Goal: Task Accomplishment & Management: Manage account settings

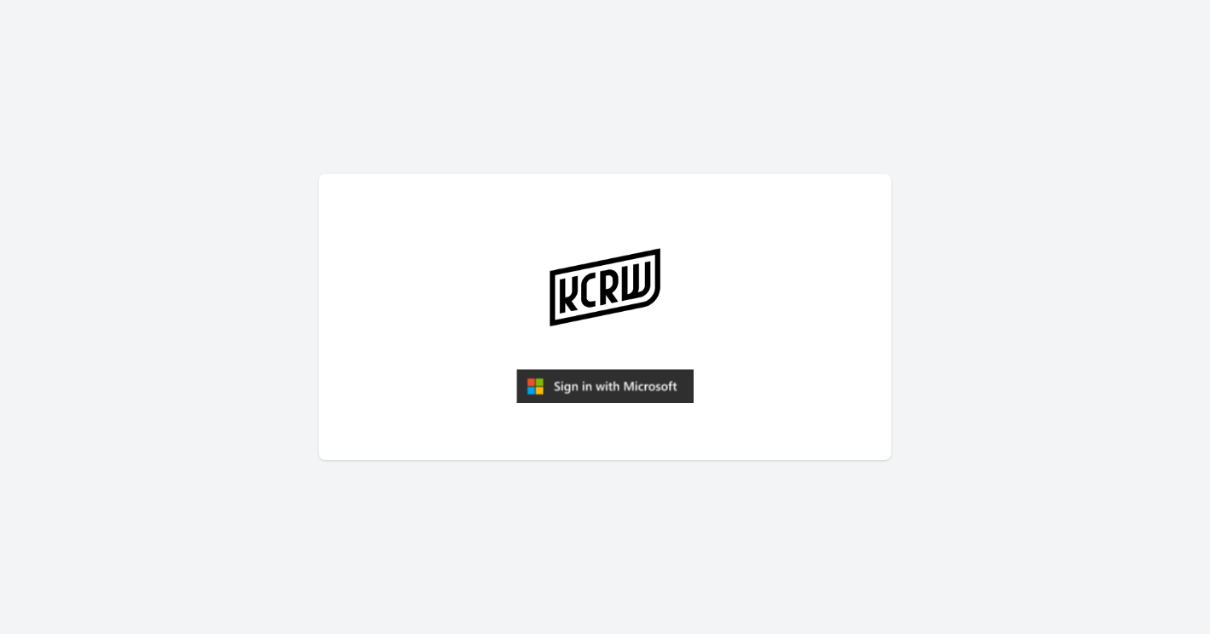
click at [613, 385] on img "submit" at bounding box center [604, 386] width 177 height 34
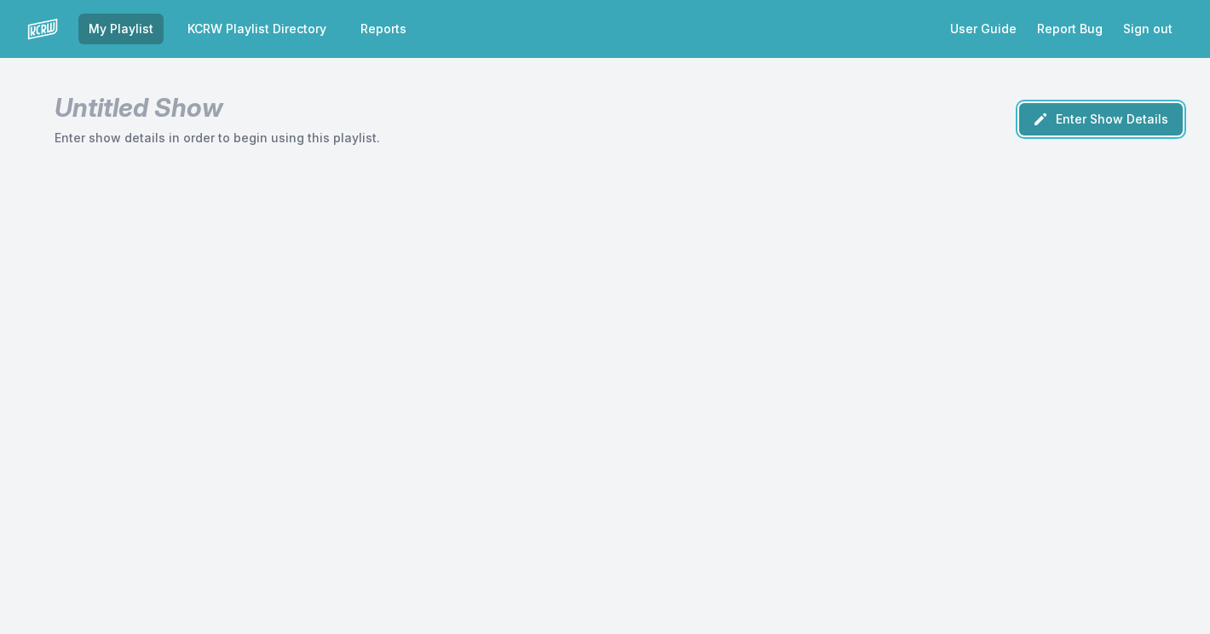
click at [1103, 115] on button "Enter Show Details" at bounding box center [1101, 119] width 164 height 32
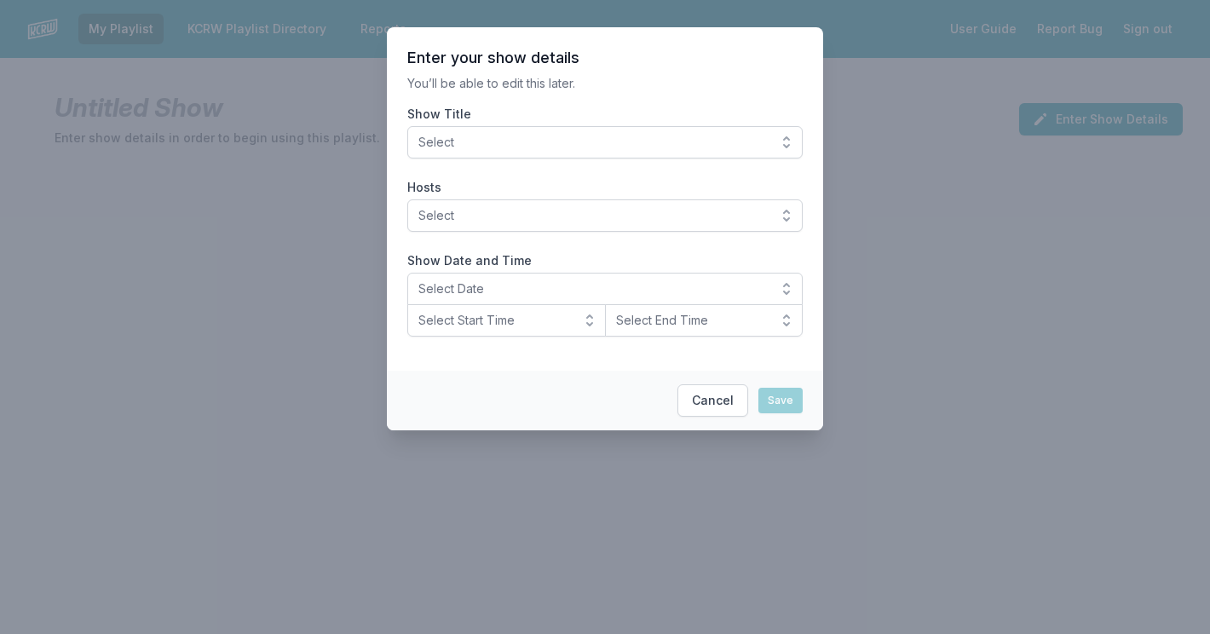
click at [673, 129] on button "Select" at bounding box center [604, 142] width 395 height 32
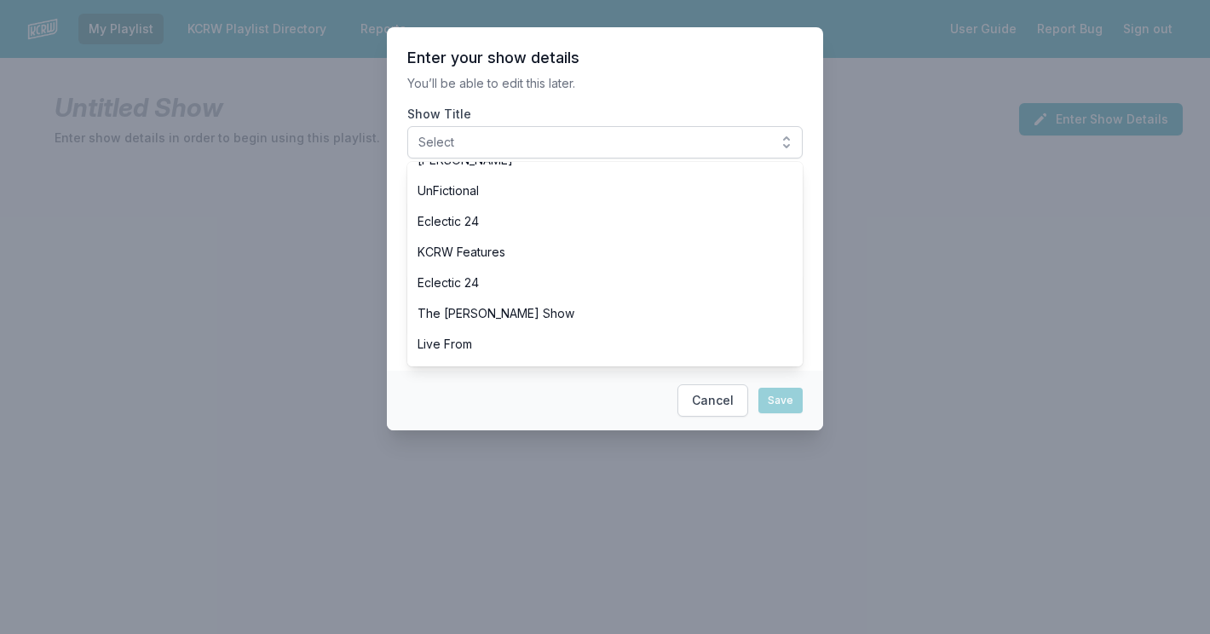
scroll to position [968, 0]
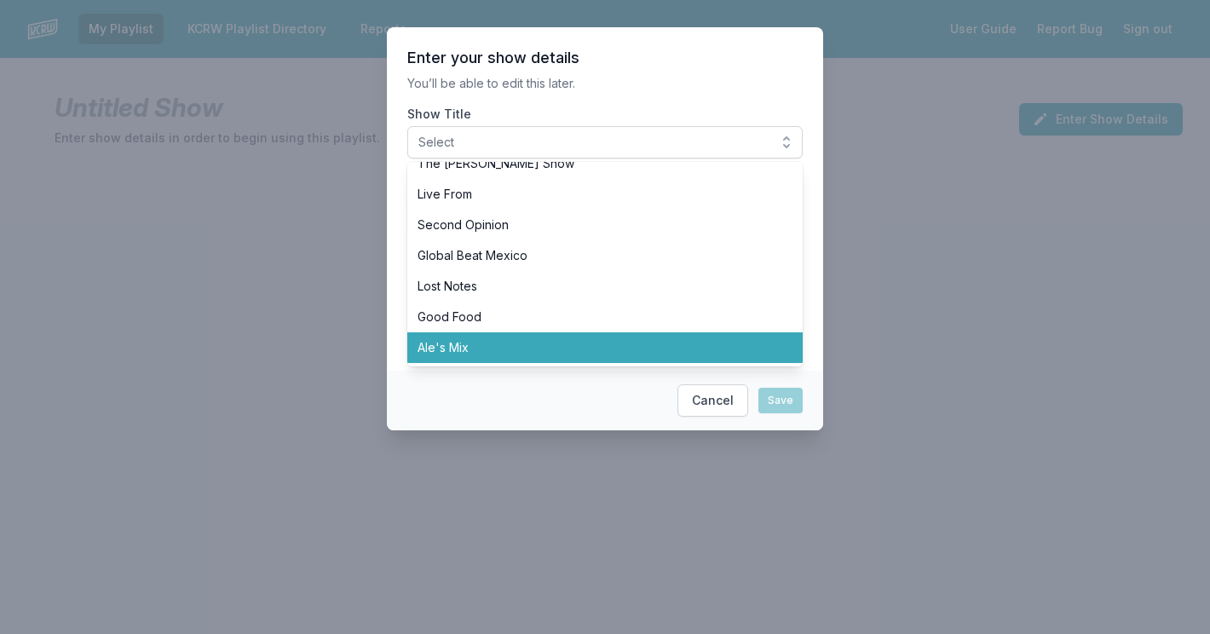
click at [512, 342] on span "Ale's Mix" at bounding box center [594, 347] width 354 height 17
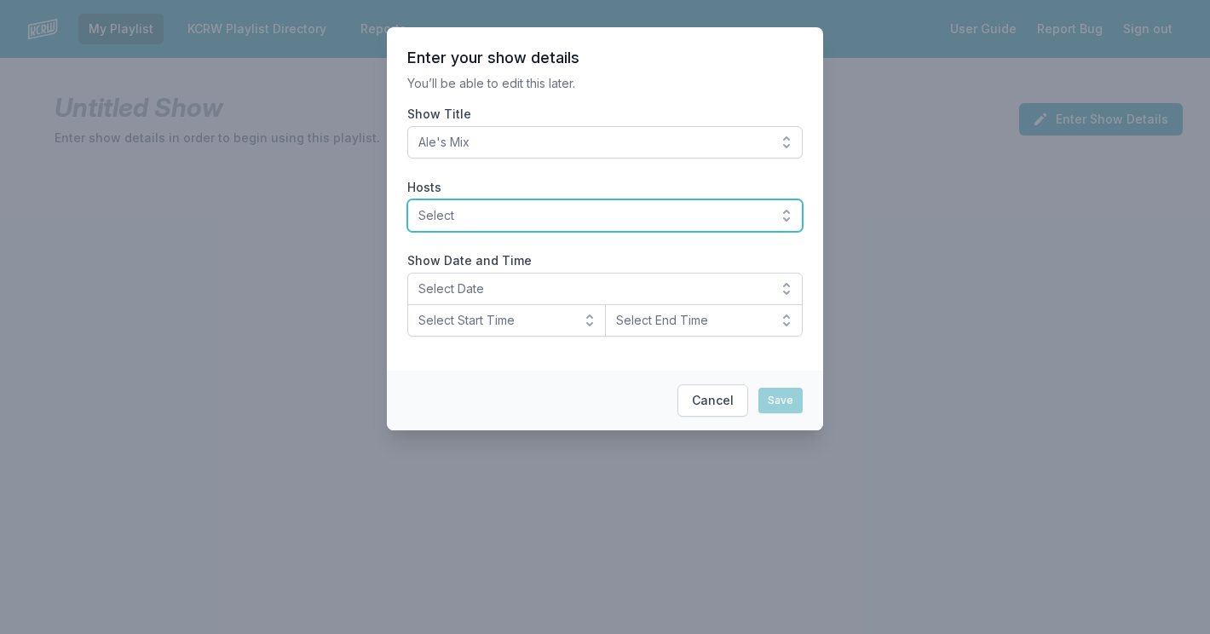
click at [515, 210] on span "Select" at bounding box center [592, 215] width 349 height 17
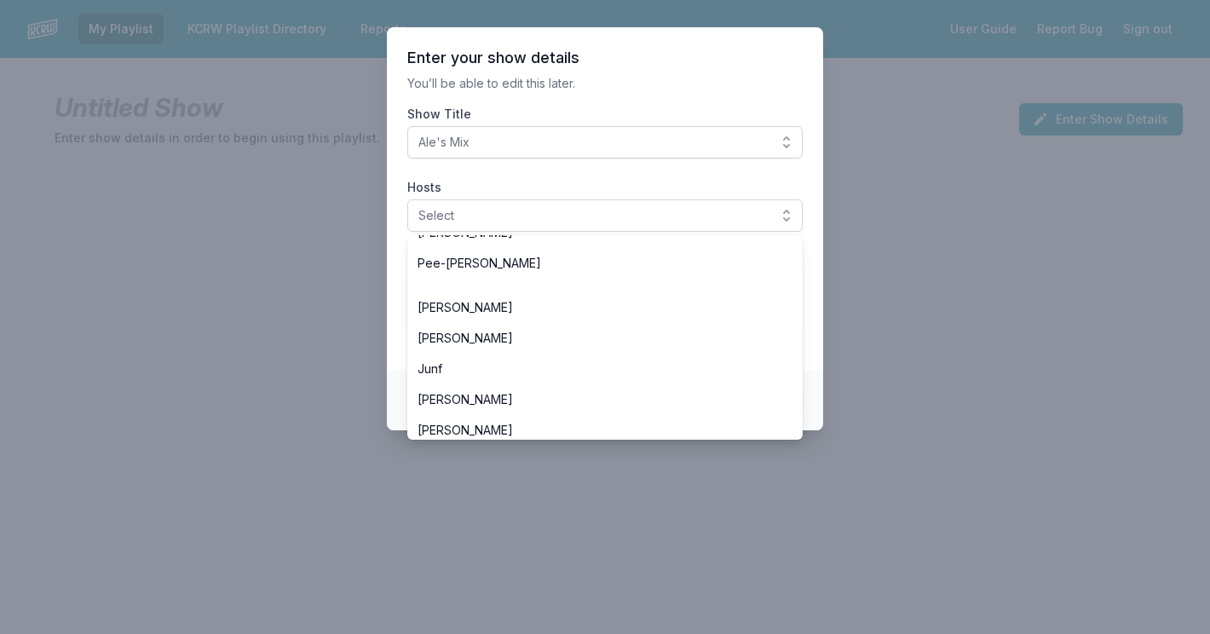
scroll to position [1135, 0]
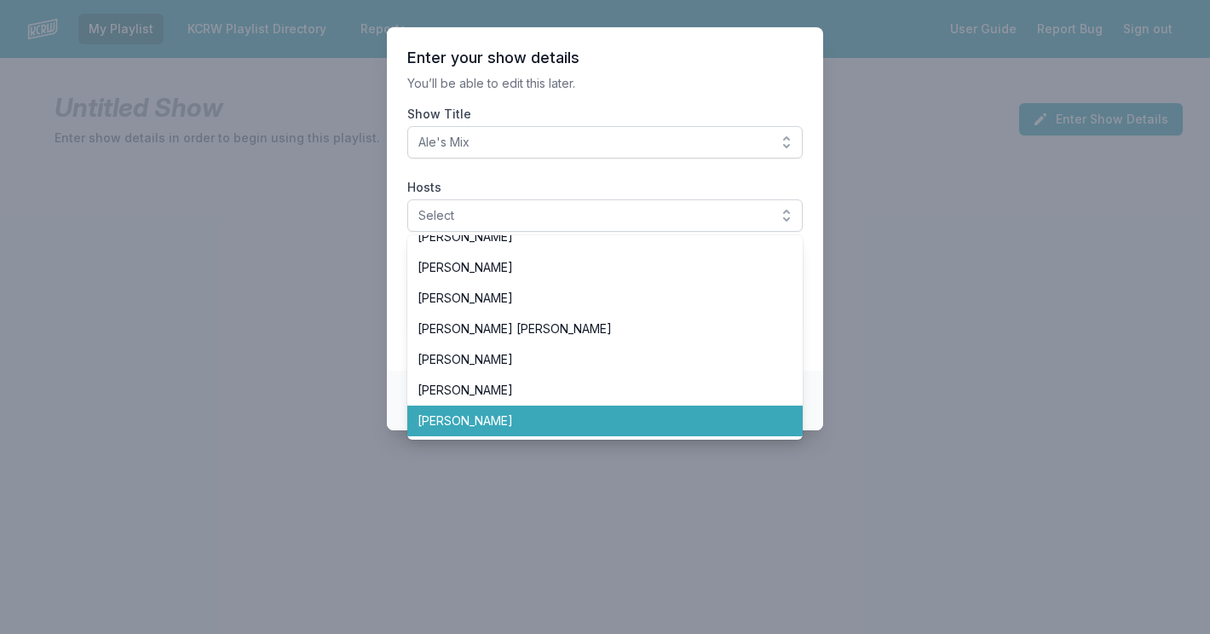
click at [491, 416] on span "[PERSON_NAME]" at bounding box center [594, 420] width 354 height 17
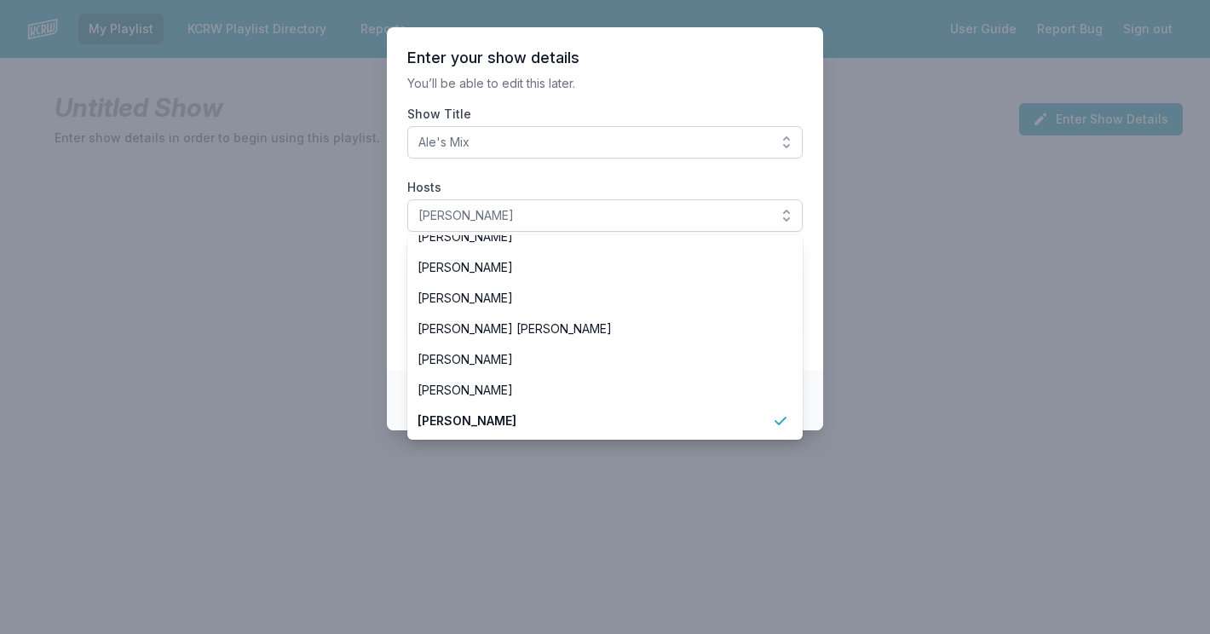
click at [724, 70] on section "Enter your show details You’ll be able to edit this later. Show Title Ale's Mix…" at bounding box center [605, 198] width 436 height 343
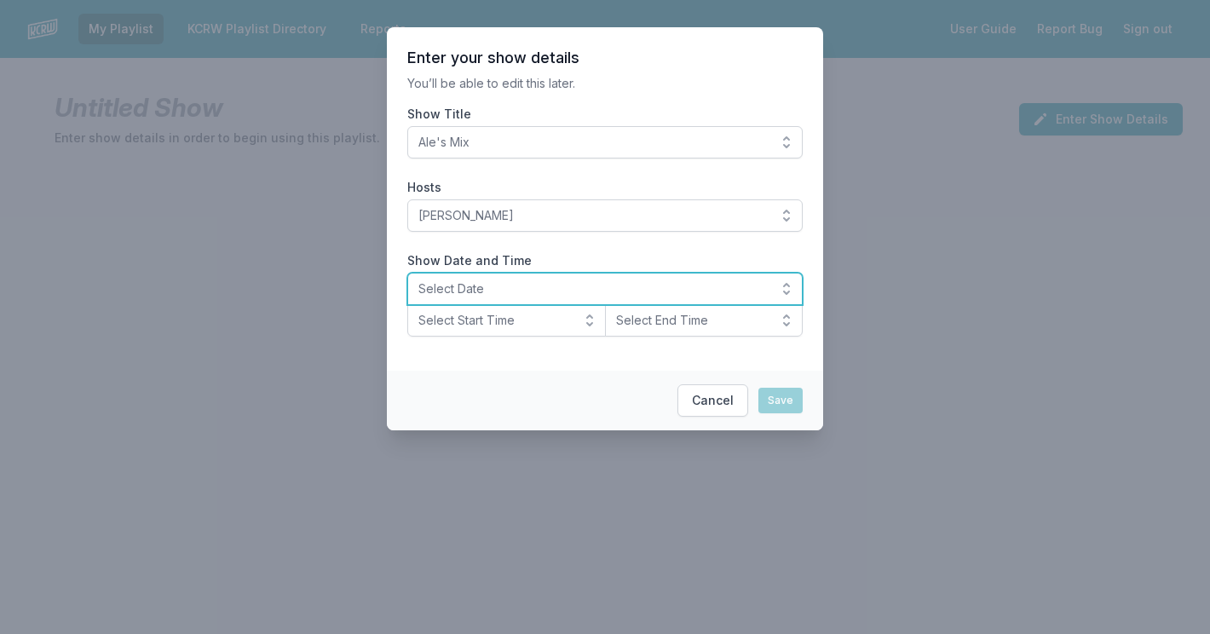
click at [590, 285] on span "Select Date" at bounding box center [592, 288] width 349 height 17
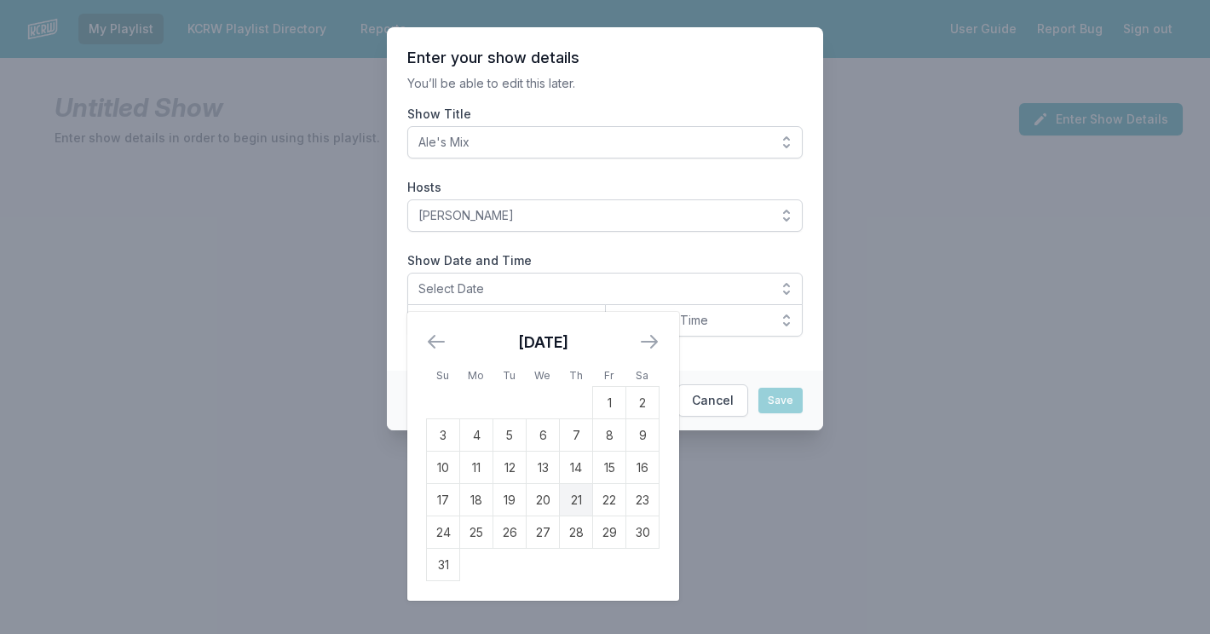
click at [652, 345] on icon "Move forward to switch to the next month." at bounding box center [648, 342] width 15 height 12
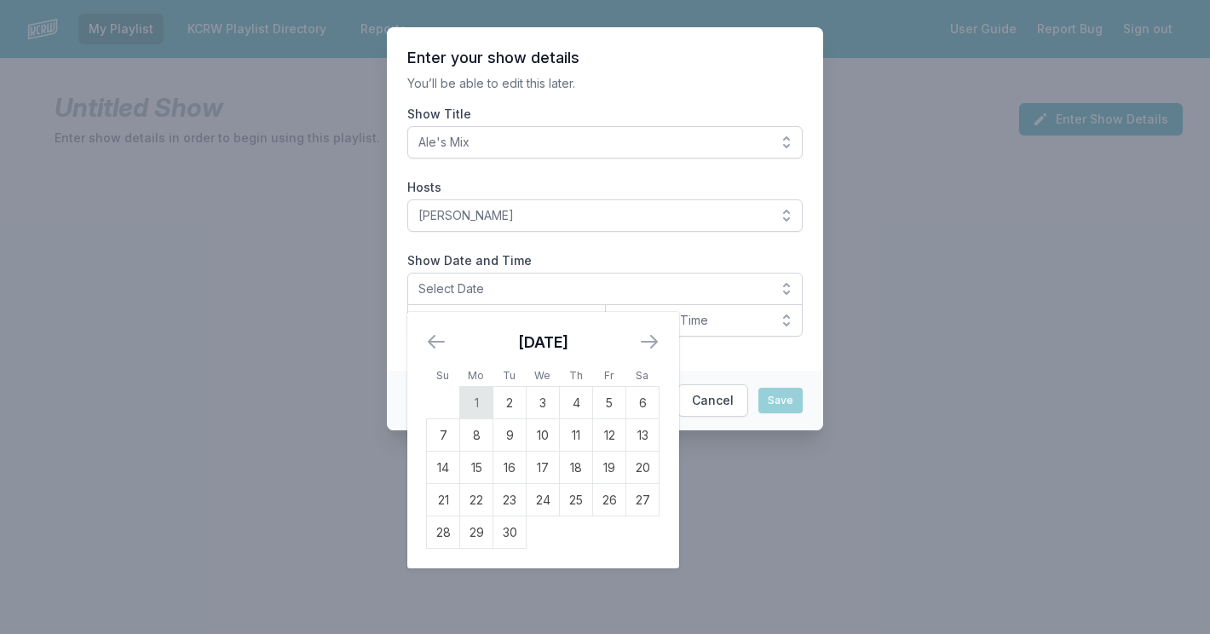
click at [476, 406] on td "1" at bounding box center [476, 403] width 33 height 32
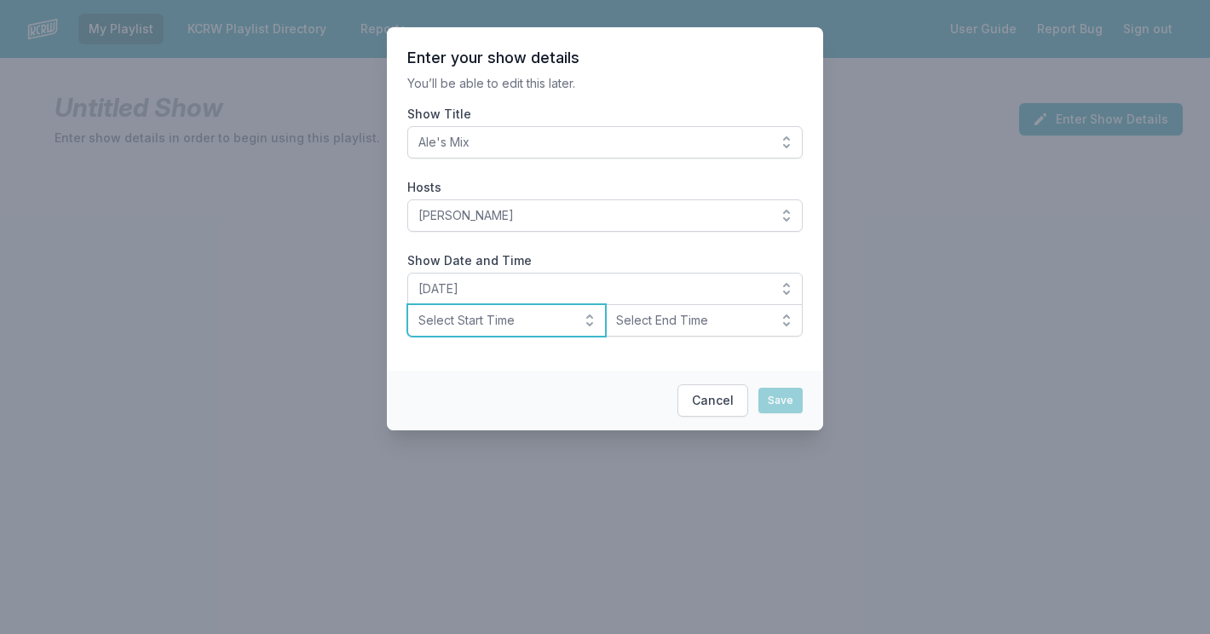
click at [554, 315] on span "Select Start Time" at bounding box center [494, 320] width 152 height 17
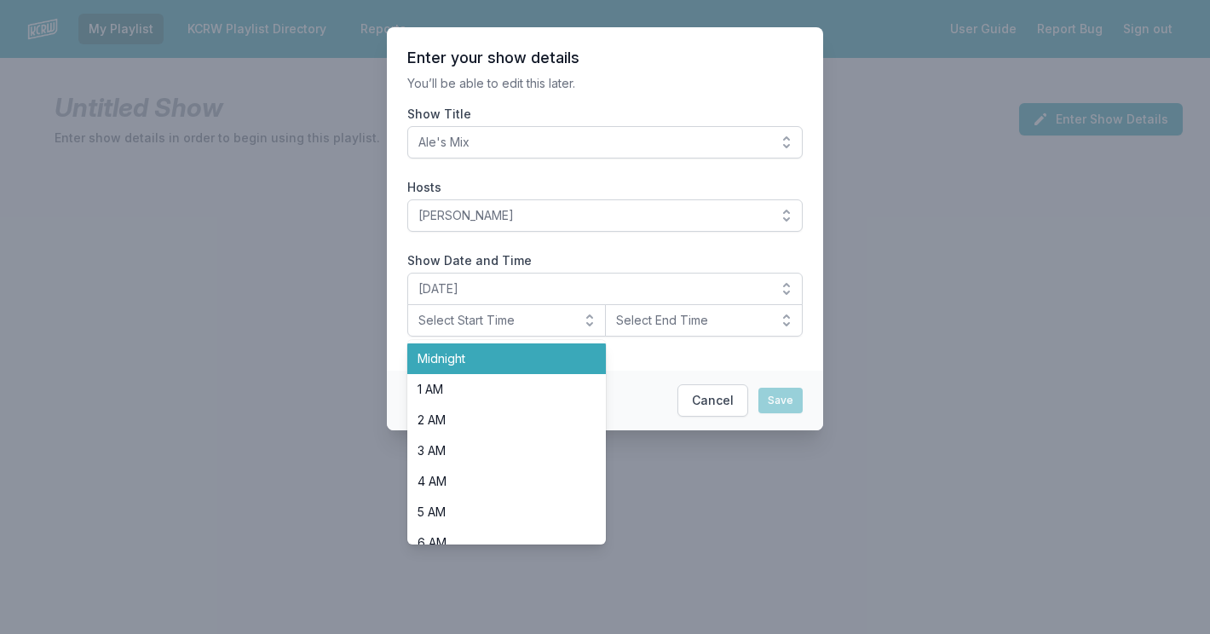
click at [460, 351] on span "Midnight" at bounding box center [496, 358] width 158 height 17
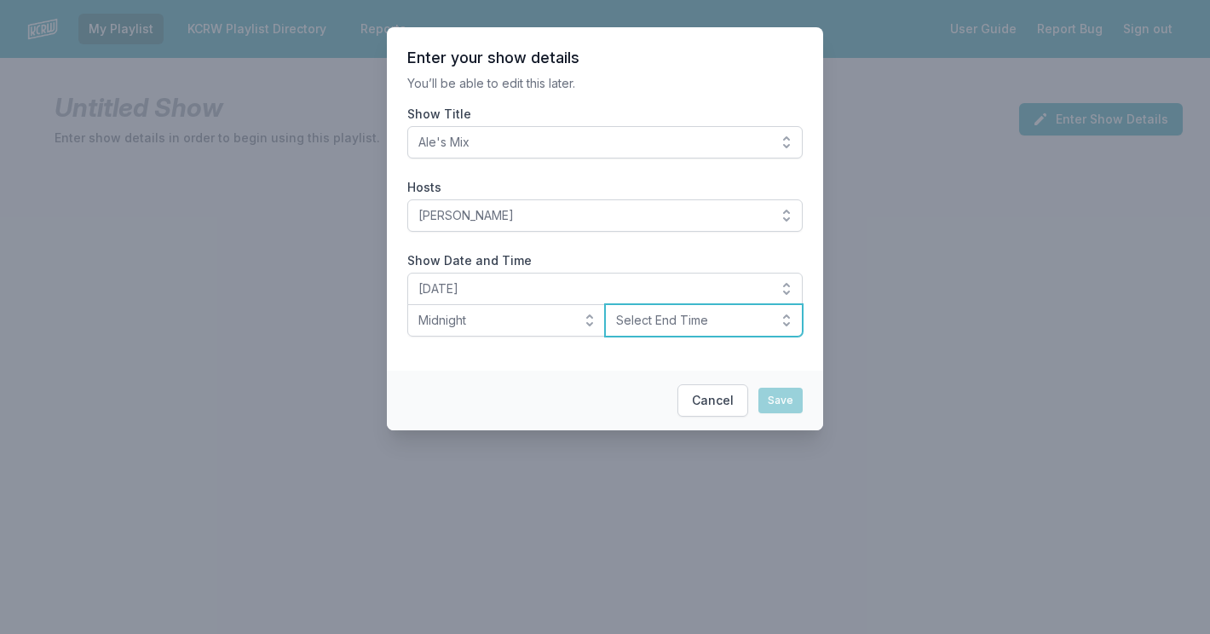
click at [671, 321] on span "Select End Time" at bounding box center [692, 320] width 152 height 17
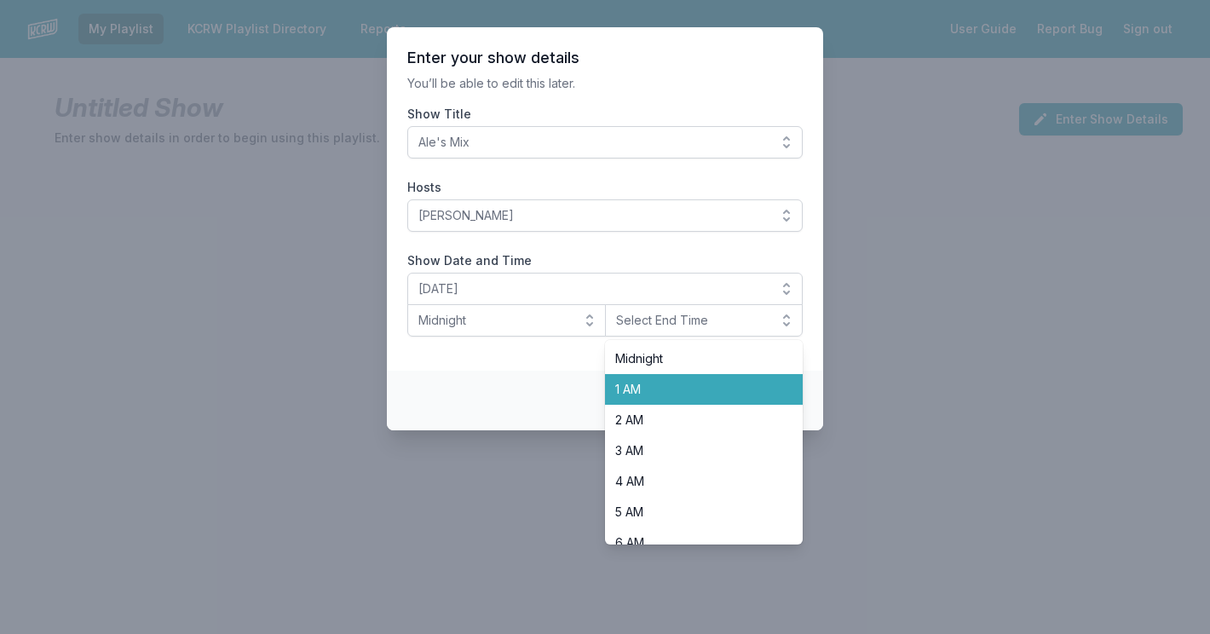
click at [648, 394] on span "1 AM" at bounding box center [694, 389] width 158 height 17
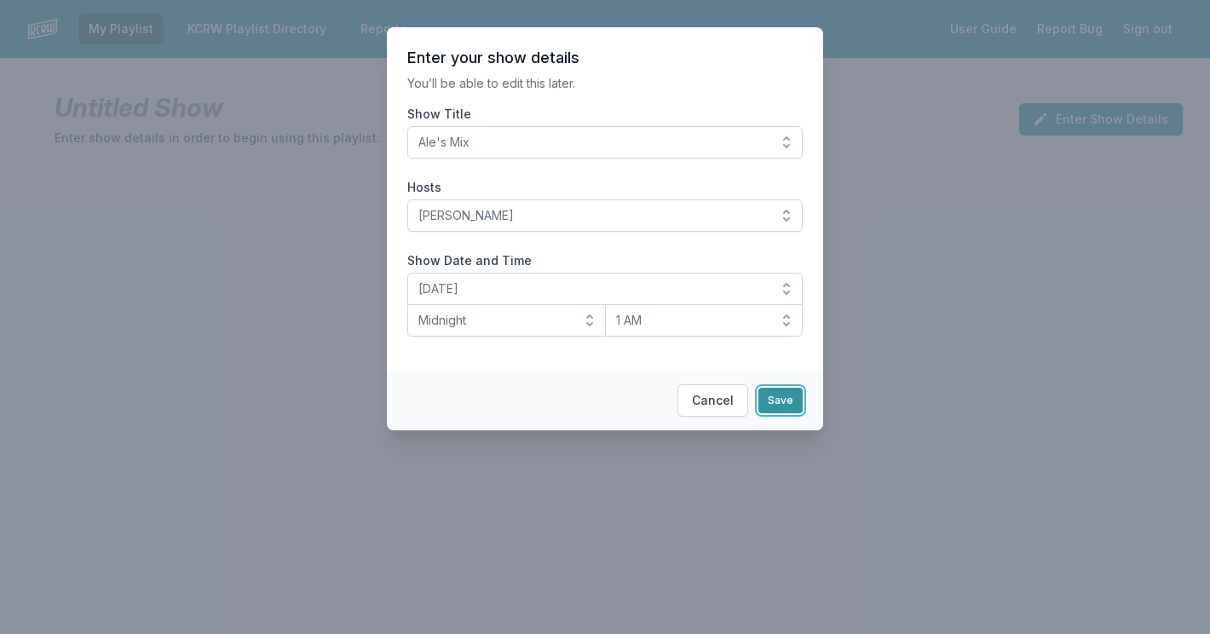
click at [791, 396] on button "Save" at bounding box center [780, 401] width 44 height 26
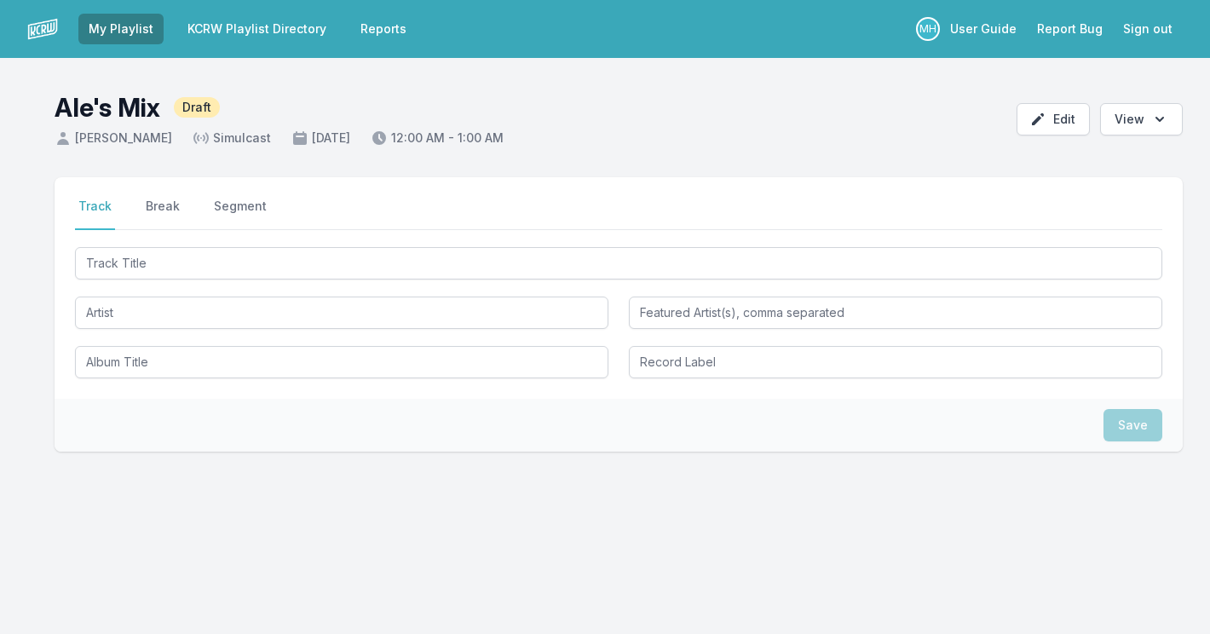
click at [234, 141] on span "Simulcast" at bounding box center [231, 137] width 78 height 17
click at [1062, 123] on button "Edit" at bounding box center [1052, 119] width 73 height 32
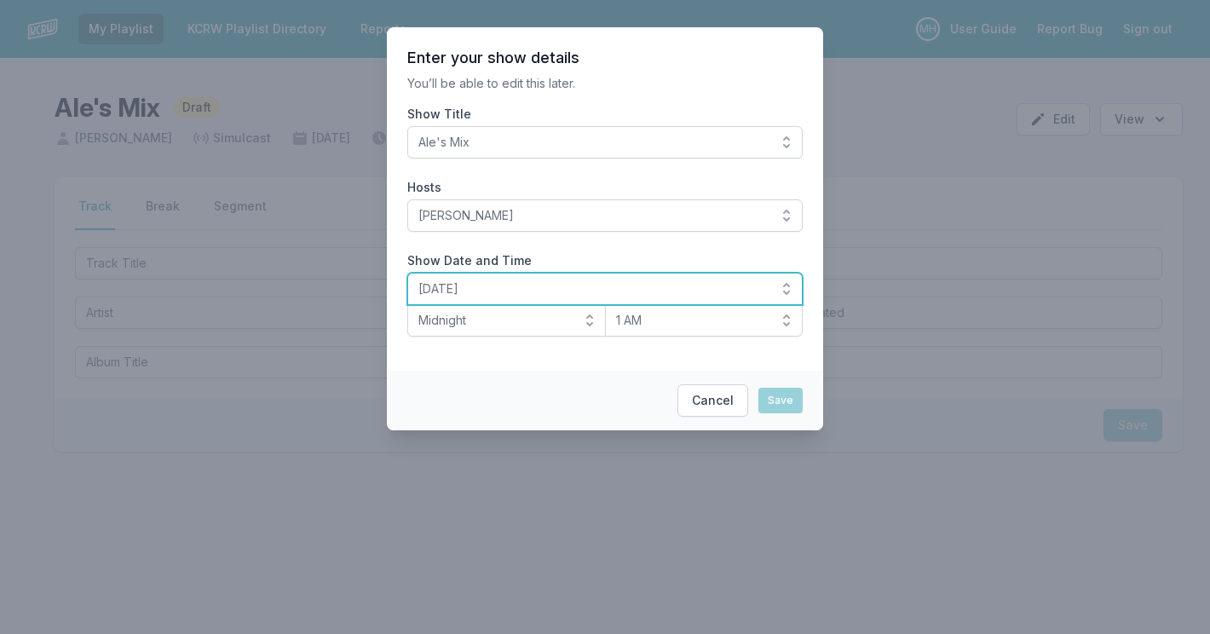
click at [781, 287] on button "[DATE]" at bounding box center [604, 289] width 395 height 32
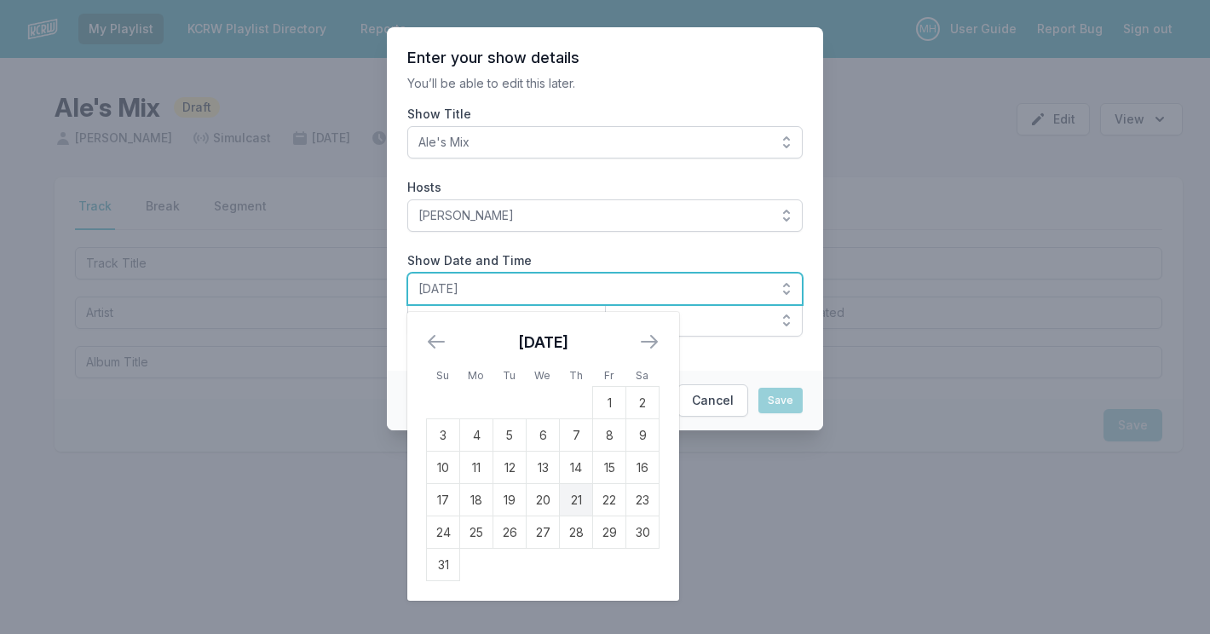
click at [721, 282] on span "[DATE]" at bounding box center [592, 288] width 349 height 17
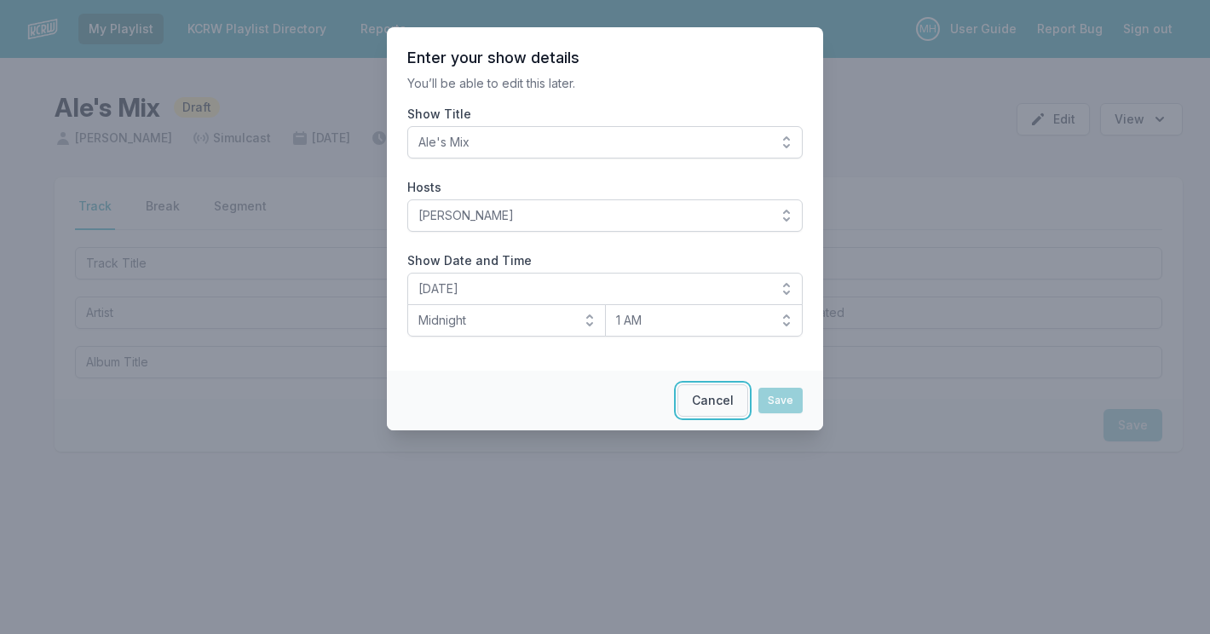
click at [713, 398] on button "Cancel" at bounding box center [712, 400] width 71 height 32
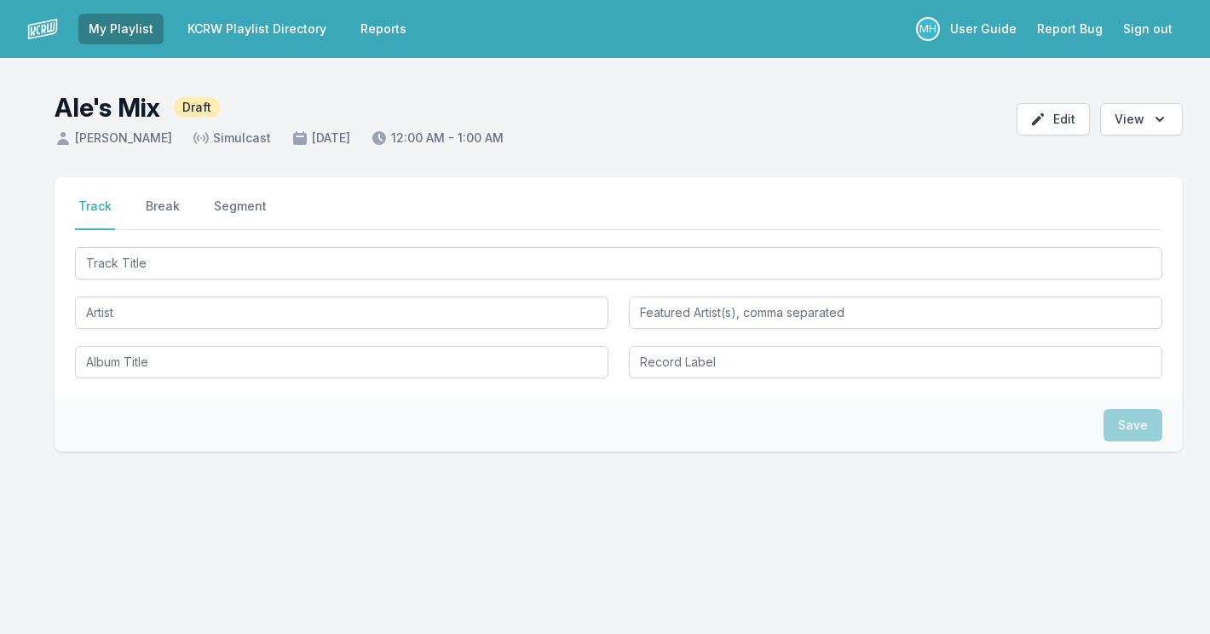
click at [233, 126] on aside "Ale's Mix Draft Alejandro Cohen Simulcast September 1, 2025 12:00 AM - 1:00 AM" at bounding box center [279, 119] width 449 height 55
click at [1066, 119] on button "Edit" at bounding box center [1052, 119] width 73 height 32
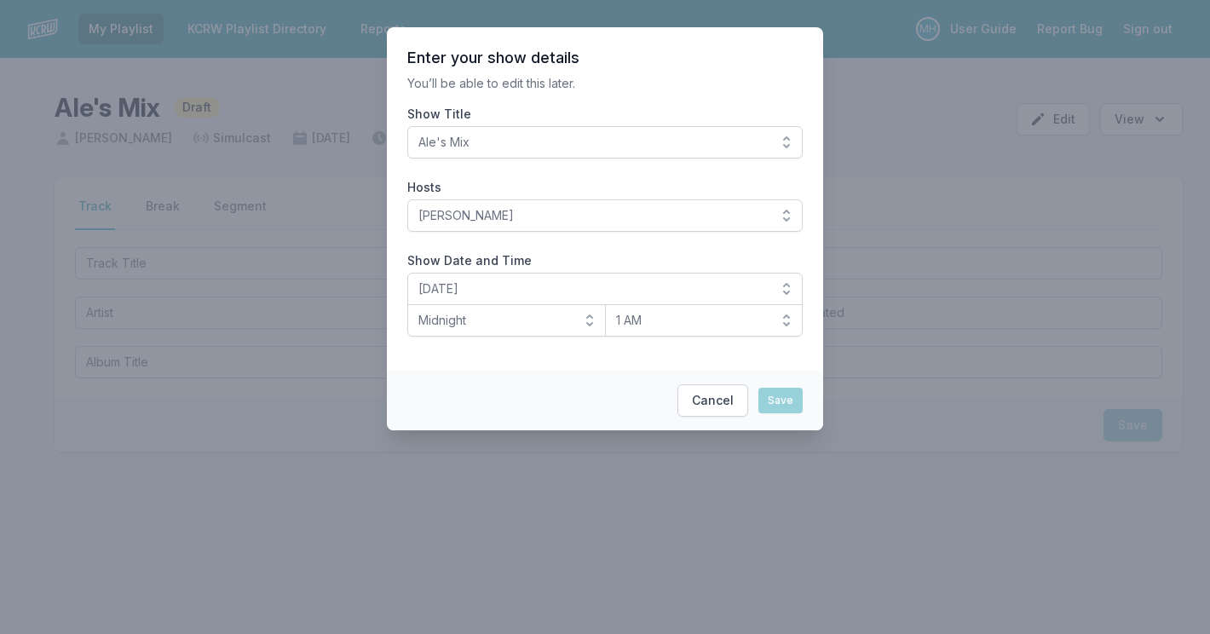
click at [944, 158] on div at bounding box center [605, 317] width 1210 height 634
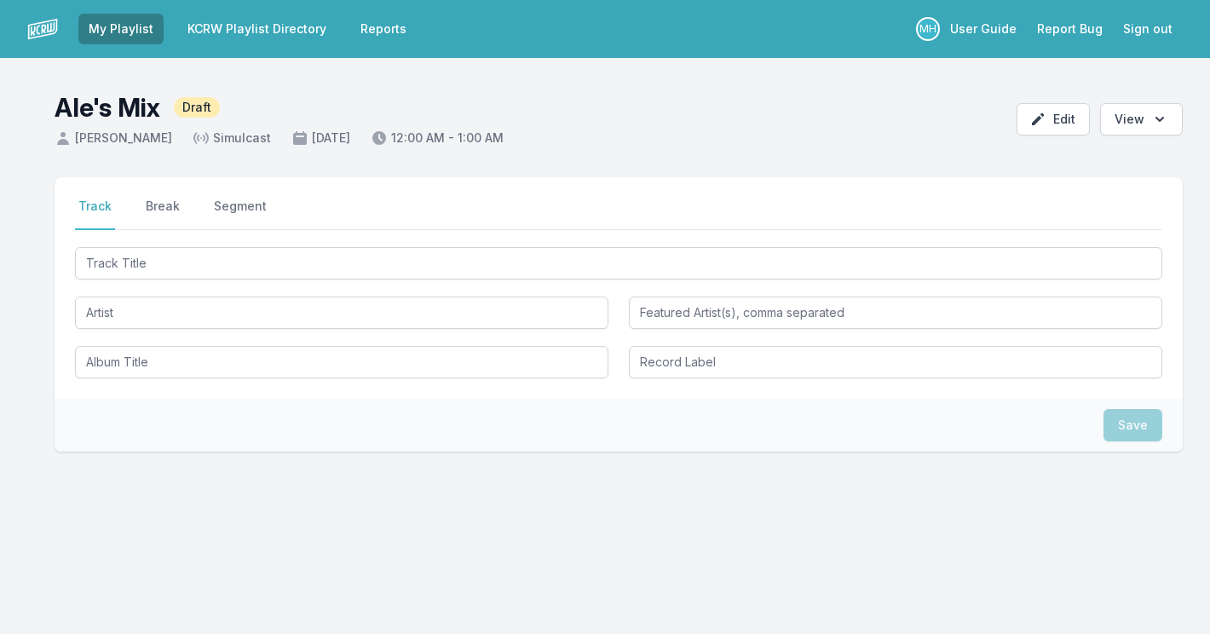
click at [39, 36] on img at bounding box center [42, 29] width 31 height 31
click at [40, 32] on img at bounding box center [42, 29] width 31 height 31
click at [45, 32] on img at bounding box center [42, 29] width 31 height 31
click at [124, 26] on link "My Playlist" at bounding box center [120, 29] width 85 height 31
click at [255, 9] on nav "My Playlist KCRW Playlist Directory Reports MH User Guide Report Bug Sign out" at bounding box center [605, 29] width 1210 height 58
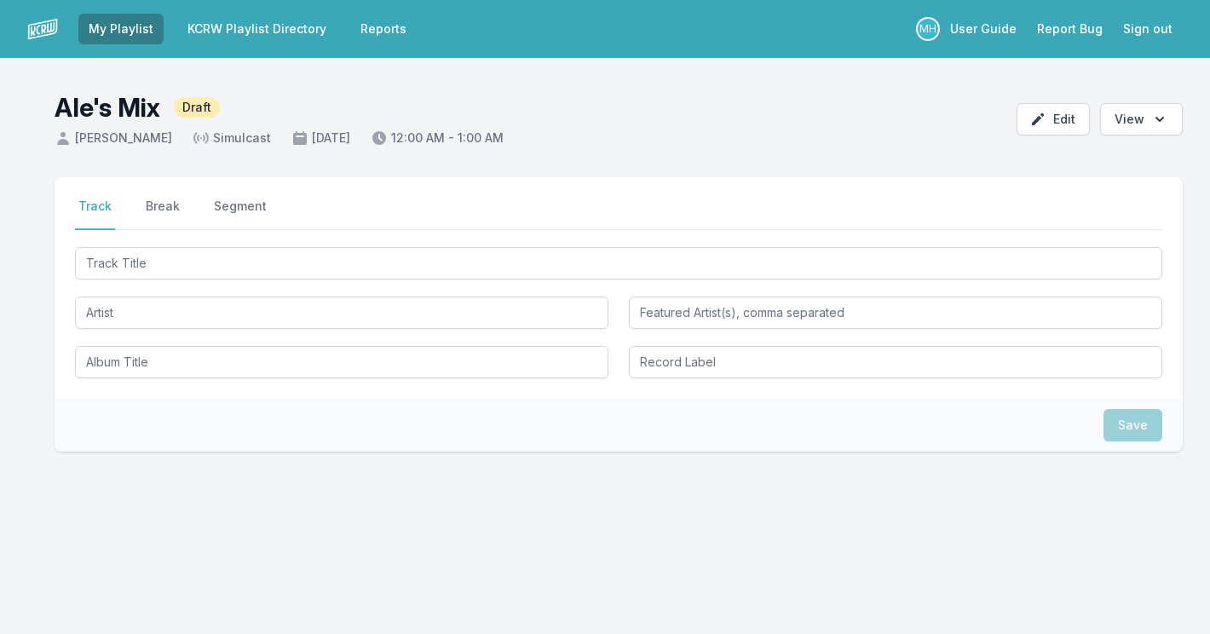
click at [257, 32] on link "KCRW Playlist Directory" at bounding box center [256, 29] width 159 height 31
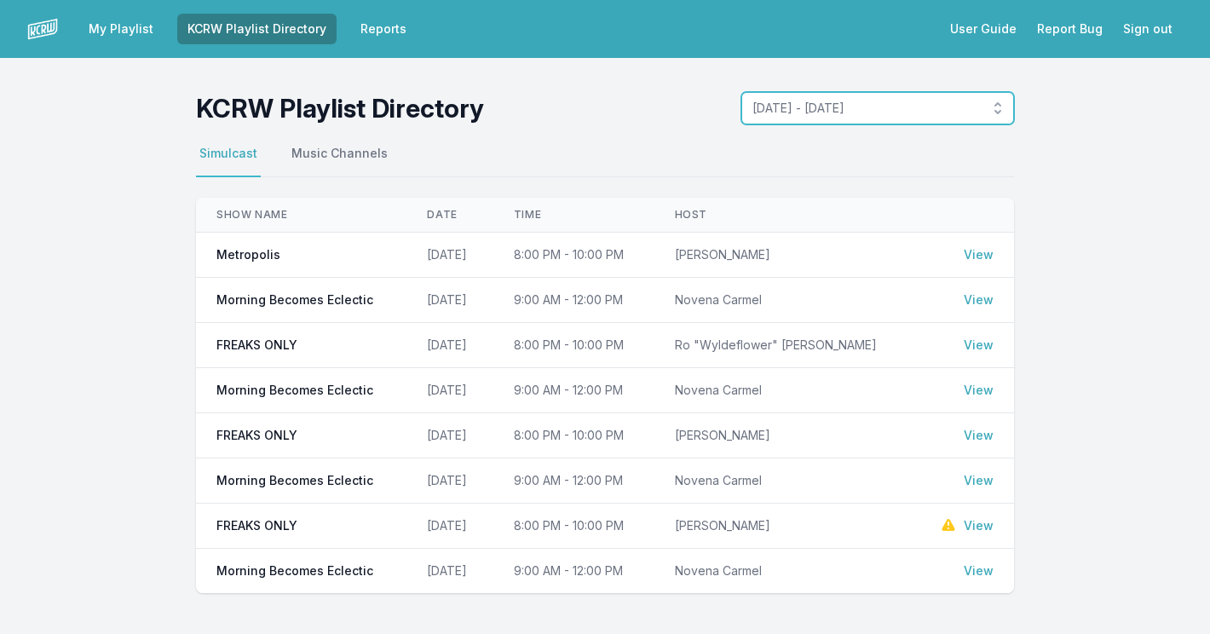
click at [995, 109] on button "August 18, 2025 - August 24, 2025" at bounding box center [877, 108] width 273 height 32
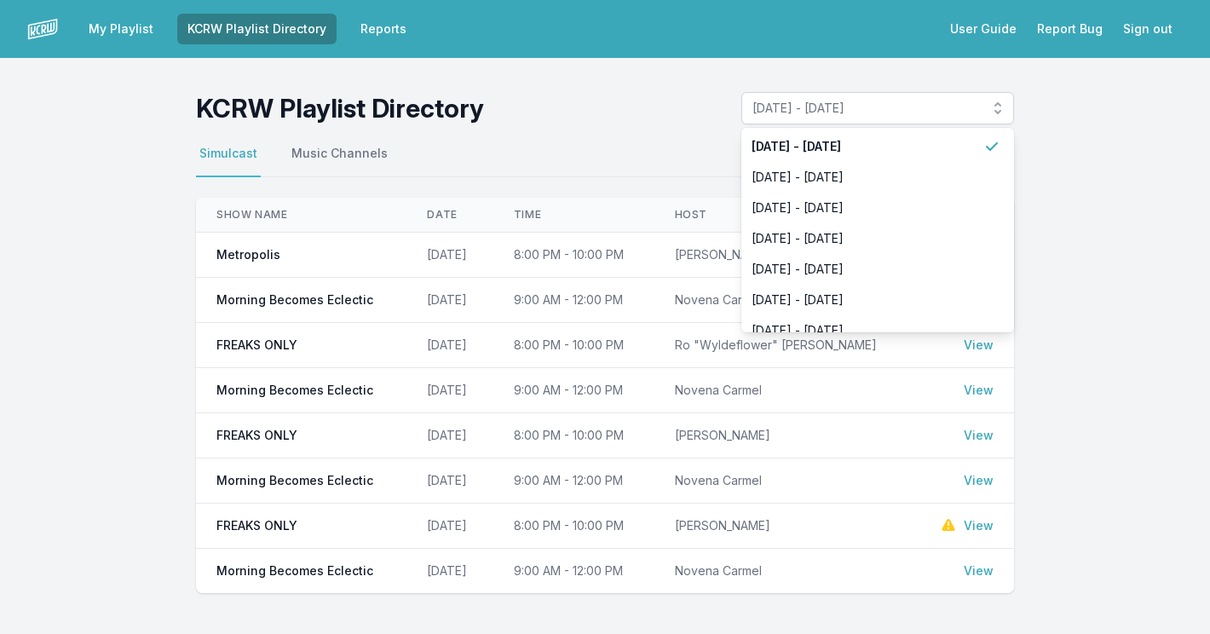
click at [1083, 325] on main "KCRW Playlist Directory August 18, 2025 - August 24, 2025 August 18, 2025 - Aug…" at bounding box center [605, 359] width 1210 height 535
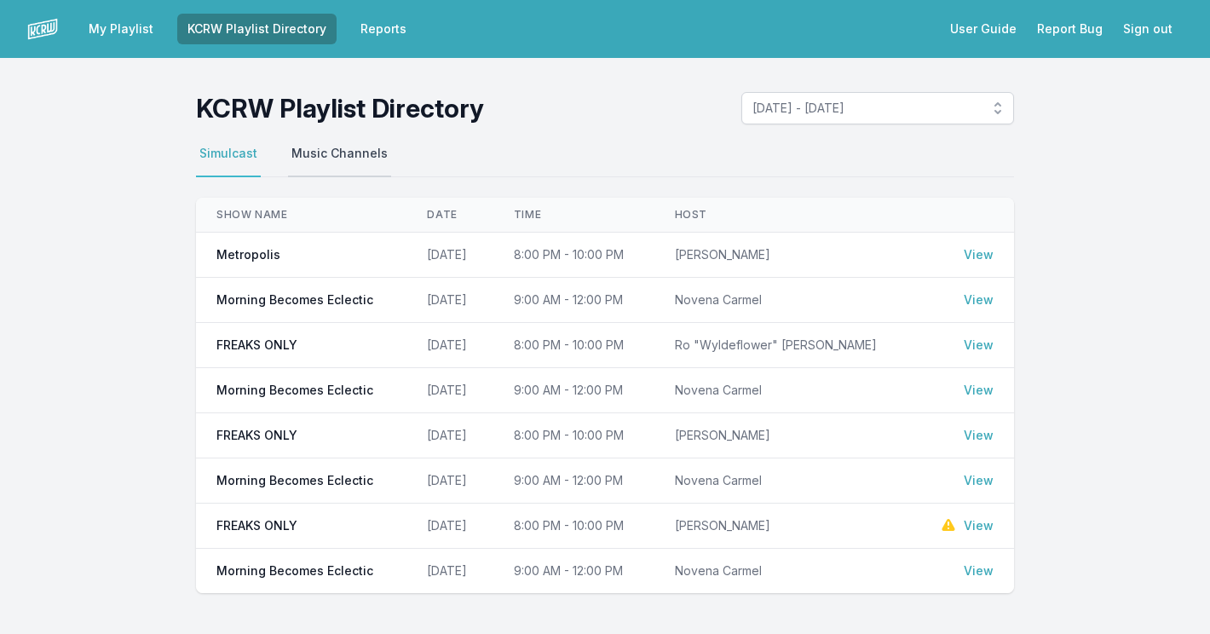
click at [342, 149] on button "Music Channels" at bounding box center [339, 161] width 103 height 32
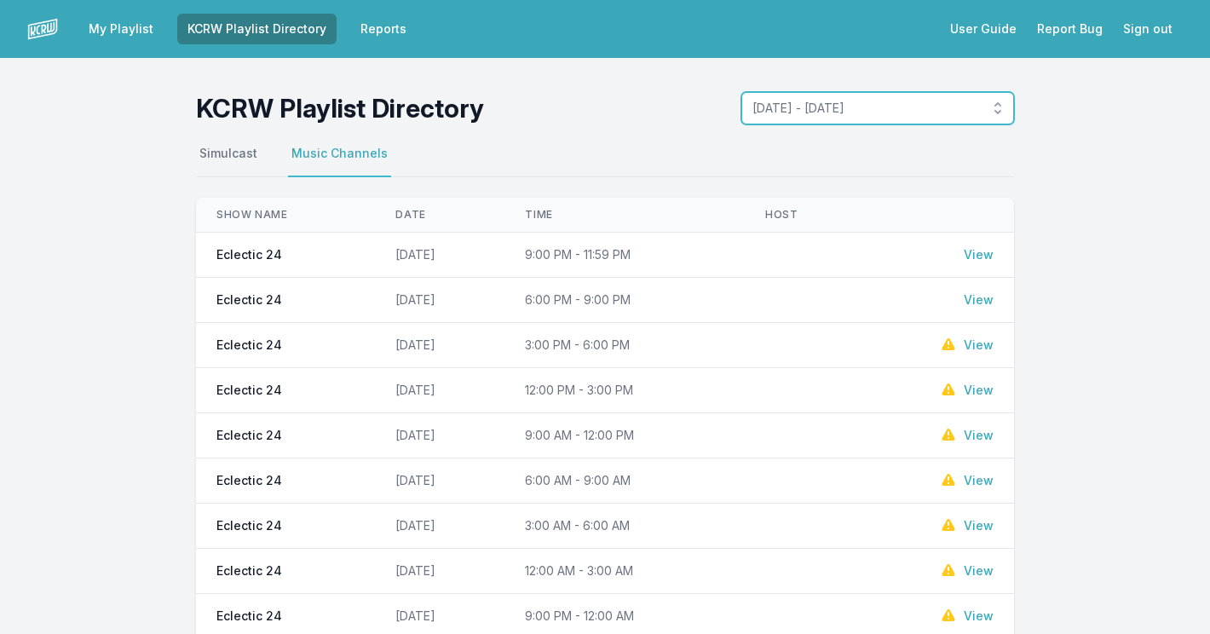
click at [999, 109] on button "August 18, 2025 - August 24, 2025" at bounding box center [877, 108] width 273 height 32
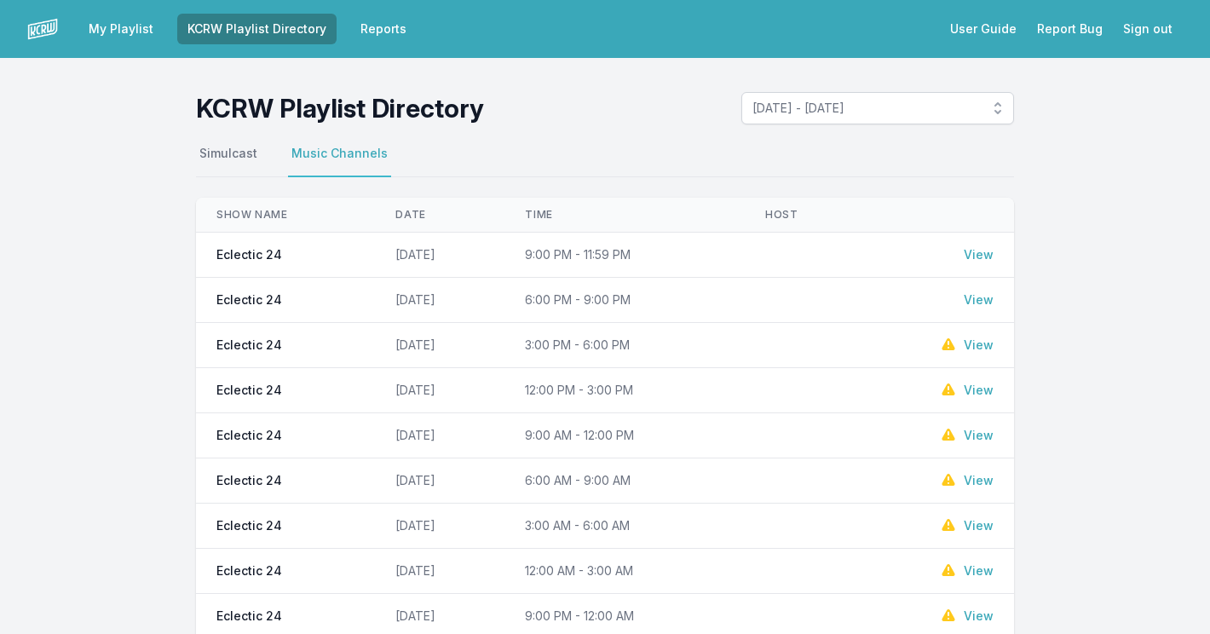
click at [115, 28] on link "My Playlist" at bounding box center [120, 29] width 85 height 31
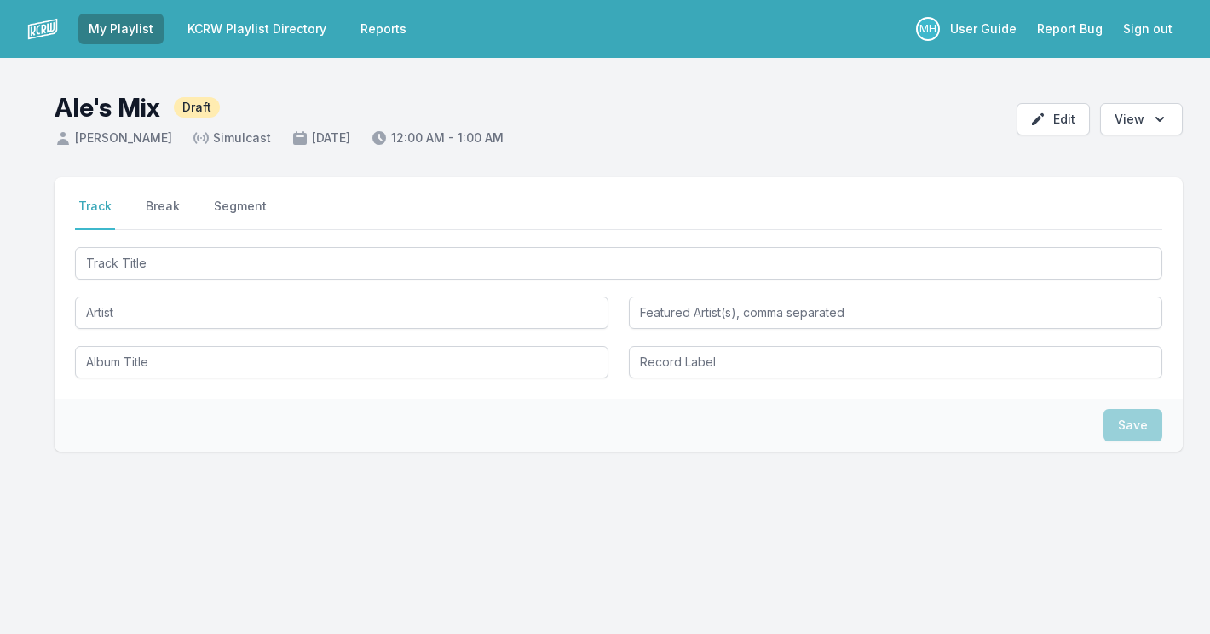
click at [233, 141] on span "Simulcast" at bounding box center [231, 137] width 78 height 17
click at [337, 136] on span "[DATE]" at bounding box center [320, 137] width 59 height 17
click at [1138, 121] on button "Open options View" at bounding box center [1141, 119] width 83 height 32
click at [917, 90] on header "Ale's Mix Draft Alejandro Cohen Simulcast September 1, 2025 12:00 AM - 1:00 AM …" at bounding box center [605, 112] width 1210 height 109
